Goal: Navigation & Orientation: Go to known website

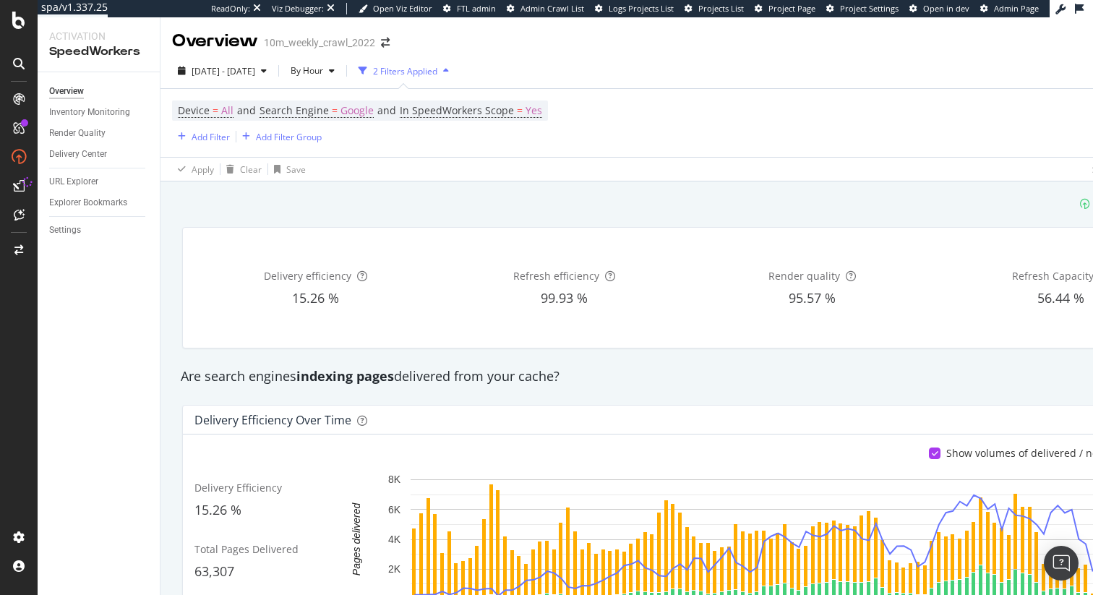
scroll to position [1024, 0]
